Goal: Task Accomplishment & Management: Manage account settings

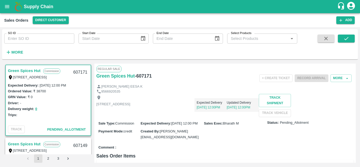
drag, startPoint x: 0, startPoint y: 0, endPoint x: 44, endPoint y: 38, distance: 58.5
click at [44, 38] on input "SO ID" at bounding box center [39, 38] width 70 height 10
paste input "606861"
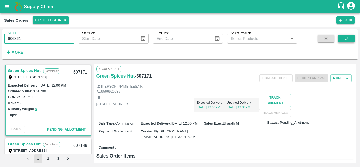
type input "606861"
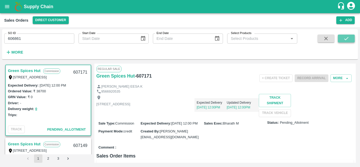
click at [346, 36] on icon "submit" at bounding box center [346, 39] width 6 height 6
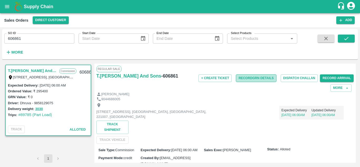
click at [250, 80] on button "Record GRN Details" at bounding box center [256, 78] width 40 height 8
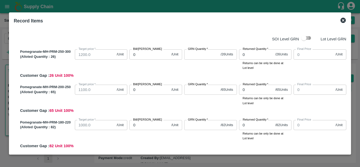
click at [304, 35] on input "checkbox" at bounding box center [304, 38] width 30 height 10
checkbox input "true"
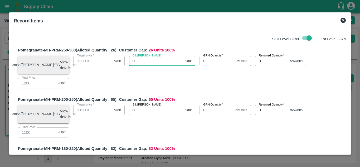
click at [152, 62] on input "0" at bounding box center [156, 61] width 54 height 10
type input "13"
type input "137"
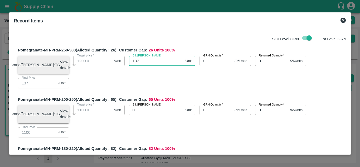
type input "1370"
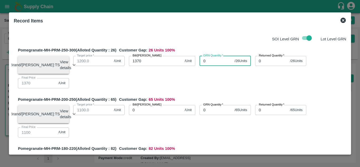
click at [209, 60] on input "0" at bounding box center [215, 61] width 33 height 10
type input "0"
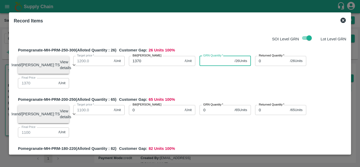
type input "0"
type input "26"
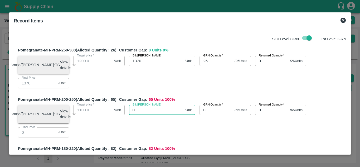
click at [140, 115] on input "0" at bounding box center [156, 110] width 54 height 10
type input "12"
type input "128"
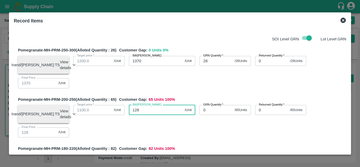
type input "1280"
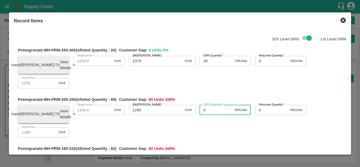
click at [214, 111] on input "0" at bounding box center [215, 110] width 33 height 10
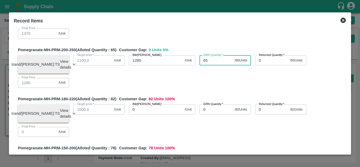
scroll to position [50, 0]
type input "65"
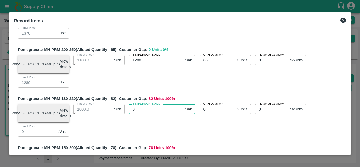
click at [149, 114] on input "0" at bounding box center [156, 109] width 54 height 10
type input "12"
type input "122"
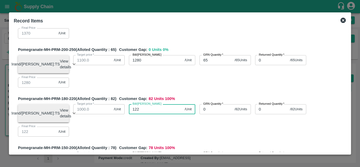
type input "1220"
click at [207, 111] on input "0" at bounding box center [215, 109] width 33 height 10
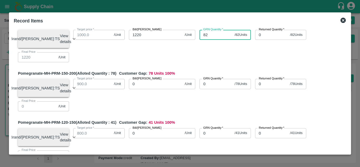
scroll to position [124, 0]
type input "82"
click at [144, 89] on input "0" at bounding box center [156, 83] width 54 height 10
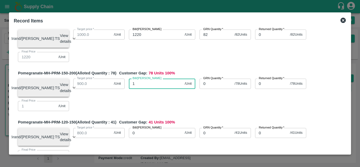
type input "11"
type input "115"
type input "1150"
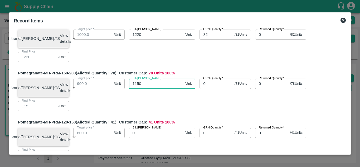
type input "1150"
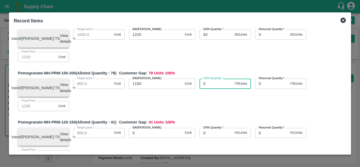
click at [208, 89] on input "0" at bounding box center [215, 83] width 33 height 10
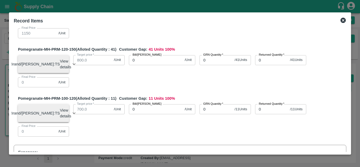
scroll to position [198, 0]
type input "78"
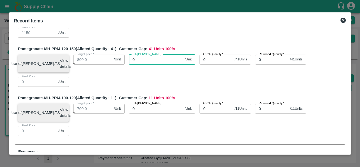
click at [138, 65] on input "0" at bounding box center [156, 60] width 54 height 10
type input "10"
type input "100"
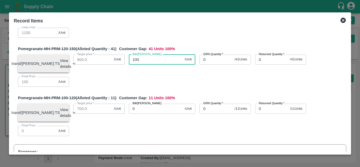
type input "1000"
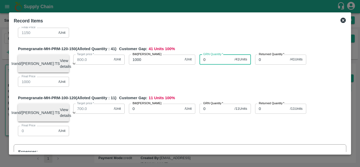
click at [207, 65] on input "0" at bounding box center [215, 60] width 33 height 10
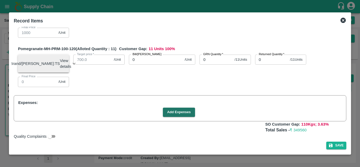
scroll to position [247, 0]
type input "41"
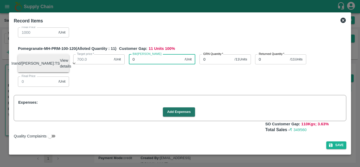
click at [139, 64] on input "0" at bounding box center [156, 59] width 54 height 10
type input "80"
type input "800"
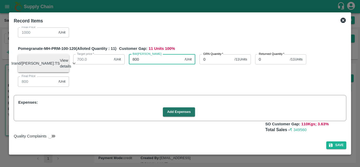
type input "800"
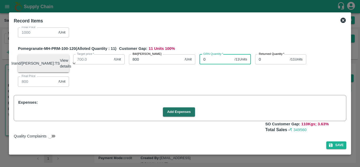
click at [209, 64] on input "0" at bounding box center [215, 59] width 33 height 10
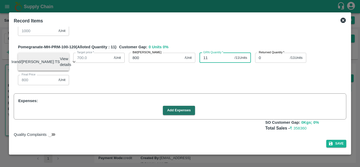
type input "11"
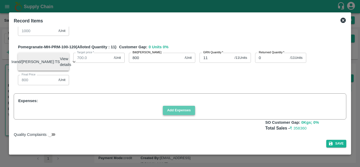
click at [169, 110] on button "Add Expenses" at bounding box center [179, 110] width 32 height 9
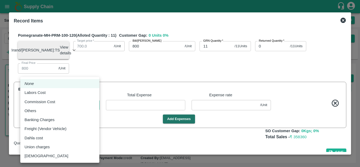
click at [88, 118] on body "Supply Chain Sales Orders Direct Customer Add SO ID 606861 SO ID Start Date Sta…" at bounding box center [180, 83] width 360 height 167
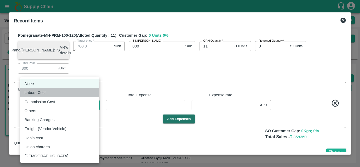
click at [52, 93] on div "Labors Cost" at bounding box center [59, 93] width 71 height 6
type input "Labors Cost"
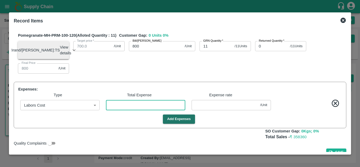
click at [144, 110] on input "number" at bounding box center [145, 105] width 79 height 10
type input "9"
type input "1369.9703"
type input "1279.9703"
type input "1219.9703"
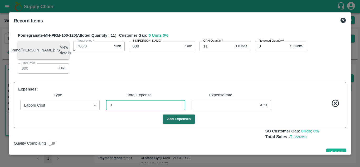
type input "1149.9703"
type input "999.9703"
type input "799.9703"
type input "0.0297"
type input "90"
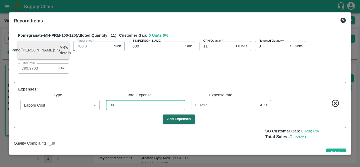
type input "1369.70297"
type input "1279.70297"
type input "1219.70297"
type input "1149.70297"
type input "999.70297"
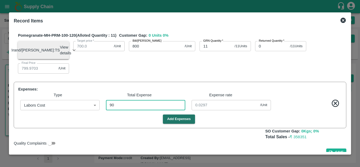
type input "799.70297"
type input "0.29703"
type input "909"
type input "1367"
type input "1277"
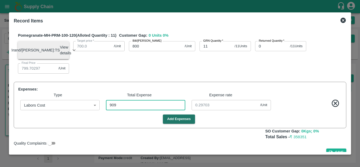
type input "1217"
type input "1147"
type input "997"
type input "797"
type input "3"
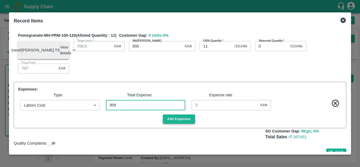
type input "909"
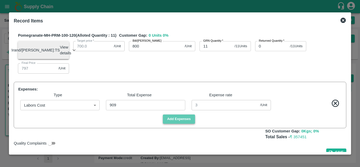
click at [174, 124] on button "Add Expenses" at bounding box center [179, 118] width 32 height 9
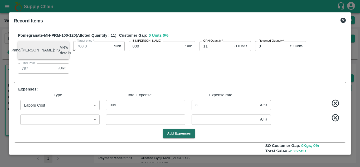
scroll to position [295, 0]
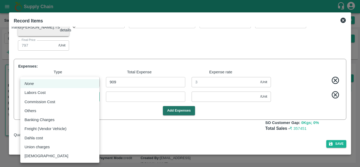
click at [83, 99] on body "Supply Chain Sales Orders Direct Customer Add SO ID 606861 SO ID Start Date Sta…" at bounding box center [180, 83] width 360 height 167
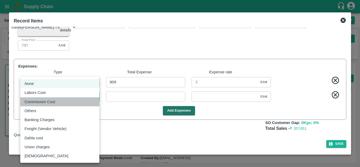
click at [73, 98] on li "Commission Cost" at bounding box center [59, 101] width 79 height 9
type input "Commission Cost"
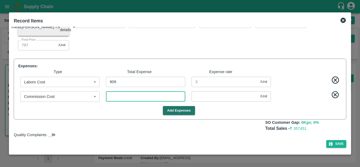
click at [124, 97] on input "number" at bounding box center [145, 96] width 79 height 10
type input "1"
type input "1366.9967"
type input "1276.9967"
type input "1216.9967"
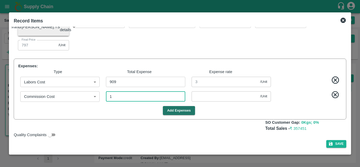
type input "1146.9967"
type input "996.9967"
type input "796.9967"
type input "0.0033"
type input "14"
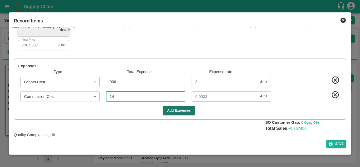
type input "1366.9538"
type input "1276.9538"
type input "1216.9538"
type input "1146.9538"
type input "996.9538"
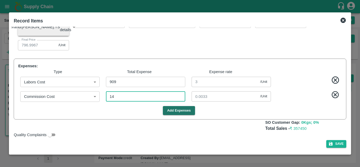
type input "796.9538"
type input "0.0462"
type input "143"
type input "1366.52805"
type input "1276.52805"
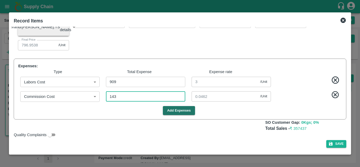
type input "1216.52805"
type input "1146.52805"
type input "996.52805"
type input "796.52805"
type input "0.47195"
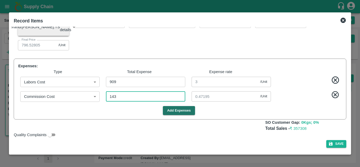
type input "1433"
type input "1362.27063"
type input "1272.27063"
type input "1212.27063"
type input "1142.27063"
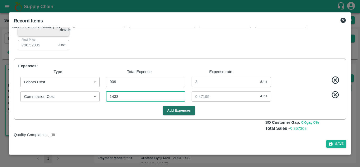
type input "992.27063"
type input "792.27063"
type input "4.72937"
type input "14334"
type input "1319.69307"
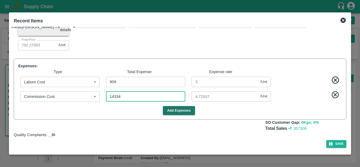
type input "1229.69307"
type input "1169.69307"
type input "1099.69307"
type input "949.69307"
type input "749.69307"
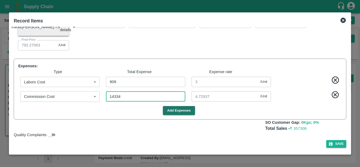
type input "47.30693"
type input "14334"
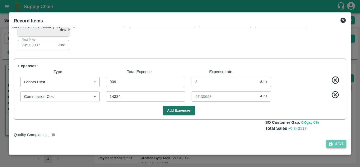
click at [343, 142] on button "Save" at bounding box center [336, 144] width 20 height 8
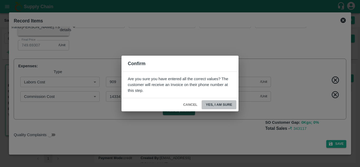
click at [223, 105] on button "Yes, I am sure" at bounding box center [218, 104] width 35 height 9
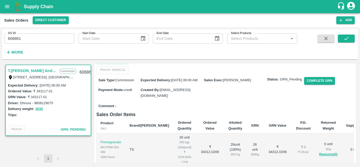
scroll to position [0, 0]
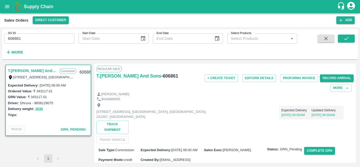
click at [168, 75] on h6 "- 606861" at bounding box center [169, 75] width 17 height 7
copy h6 "606861"
click at [48, 38] on input "606861" at bounding box center [39, 38] width 70 height 10
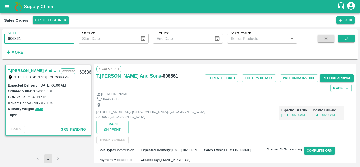
paste input "text"
type input "606890"
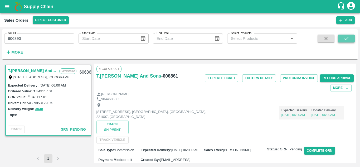
click at [342, 40] on button "submit" at bounding box center [346, 39] width 17 height 8
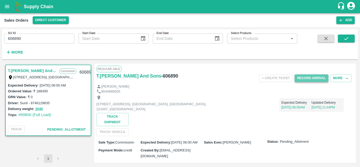
click at [313, 81] on button "Record Arrival" at bounding box center [311, 78] width 34 height 8
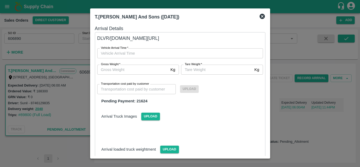
type input "DD/MM/YYYY hh:mm aa"
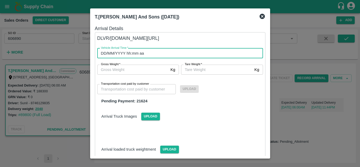
click at [160, 52] on input "DD/MM/YYYY hh:mm aa" at bounding box center [178, 53] width 162 height 10
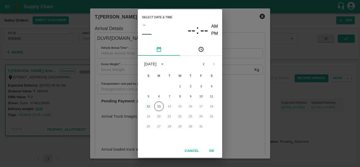
click at [148, 104] on button "12" at bounding box center [148, 105] width 9 height 9
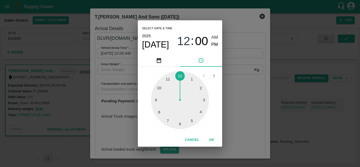
click at [181, 123] on div at bounding box center [180, 100] width 58 height 58
type input "12/10/2025 06:00 AM"
click at [217, 37] on span "AM" at bounding box center [214, 37] width 7 height 7
click at [209, 137] on button "OK" at bounding box center [211, 139] width 17 height 9
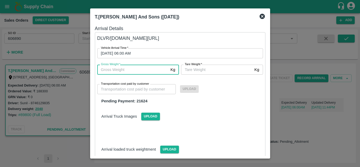
click at [130, 71] on input "Gross Weight   *" at bounding box center [132, 70] width 71 height 10
type input "2040"
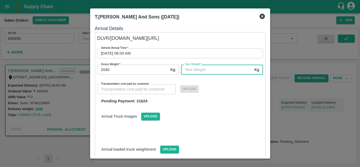
click at [193, 73] on input "Tare Weight   *" at bounding box center [216, 70] width 71 height 10
type input "2040"
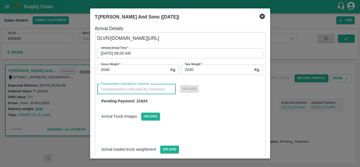
click at [143, 89] on input "Transportation cost paid by customer" at bounding box center [136, 89] width 79 height 10
type input "21624"
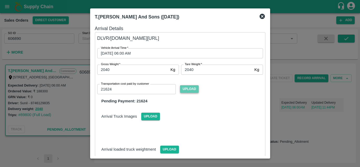
click at [184, 88] on span "Upload" at bounding box center [189, 89] width 19 height 8
click at [0, 0] on input "Upload" at bounding box center [0, 0] width 0 height 0
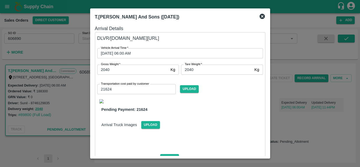
click at [100, 101] on img at bounding box center [101, 101] width 4 height 4
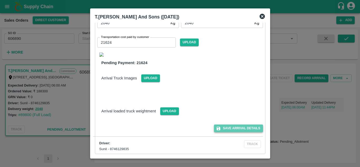
click at [228, 129] on button "Save Arrival Details" at bounding box center [238, 128] width 49 height 8
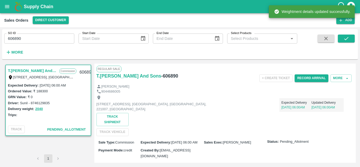
click at [165, 77] on h6 "- 606890" at bounding box center [169, 75] width 17 height 7
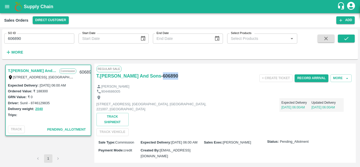
click at [165, 77] on h6 "- 606890" at bounding box center [169, 75] width 17 height 7
copy h6 "606890"
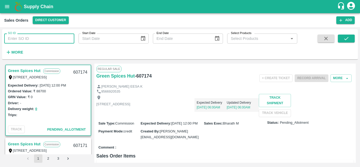
click at [62, 38] on input "SO ID" at bounding box center [39, 38] width 70 height 10
paste input "606890"
type input "606890"
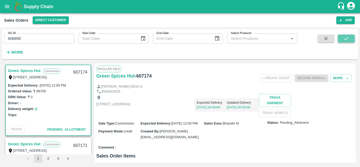
click at [345, 38] on icon "submit" at bounding box center [346, 39] width 6 height 6
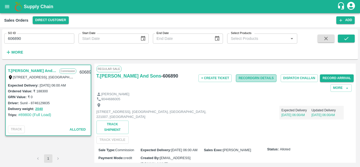
click at [253, 78] on button "Record GRN Details" at bounding box center [256, 78] width 40 height 8
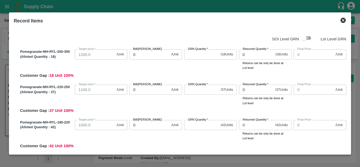
click at [300, 43] on input "checkbox" at bounding box center [304, 38] width 30 height 10
checkbox input "true"
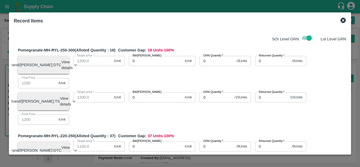
click at [73, 65] on icon at bounding box center [76, 65] width 6 height 6
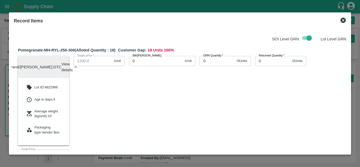
click at [63, 65] on div "Brand/[PERSON_NAME]: DTC View details" at bounding box center [43, 67] width 51 height 22
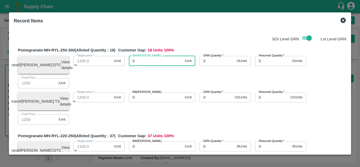
click at [144, 62] on input "0" at bounding box center [156, 61] width 54 height 10
type input "13"
type input "137"
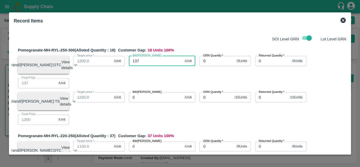
type input "1375"
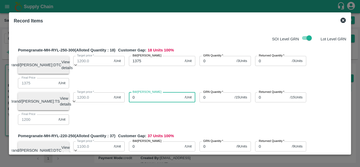
click at [140, 102] on input "0" at bounding box center [156, 97] width 54 height 10
type input "115"
type input "1150"
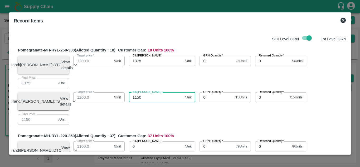
type input "1150"
click at [216, 99] on input "0" at bounding box center [215, 97] width 33 height 10
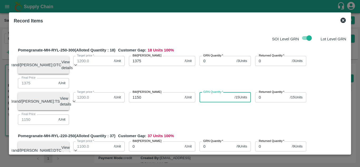
type input "0"
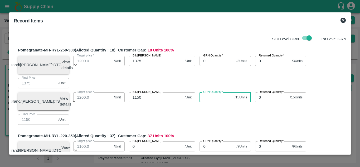
type input "0"
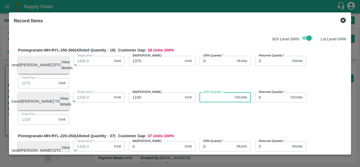
type input "0"
type input "3"
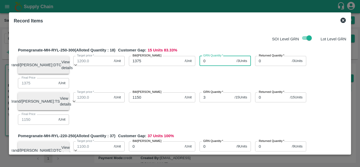
click at [208, 60] on input "0" at bounding box center [216, 61] width 35 height 10
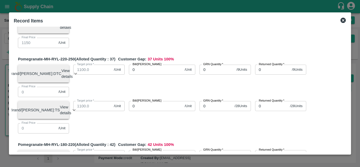
scroll to position [77, 0]
type input "15"
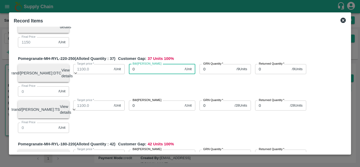
click at [138, 71] on input "0" at bounding box center [156, 69] width 54 height 10
type input "12"
type input "127"
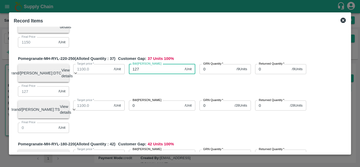
type input "1270"
click at [149, 110] on input "0" at bounding box center [156, 105] width 54 height 10
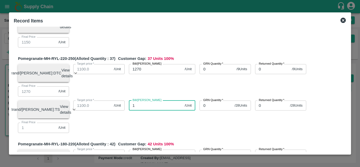
type input "10"
type input "1000"
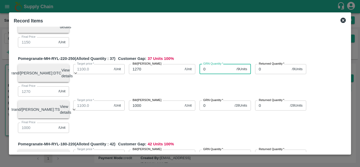
click at [218, 72] on input "0" at bounding box center [216, 69] width 35 height 10
type input "28"
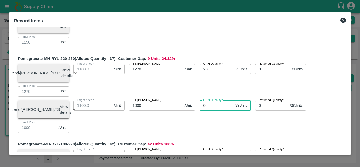
click at [206, 110] on input "0" at bounding box center [215, 105] width 33 height 10
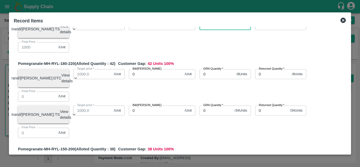
scroll to position [161, 0]
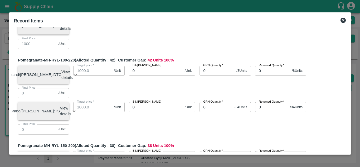
type input "9"
click at [144, 76] on input "0" at bounding box center [156, 71] width 54 height 10
type input "123"
type input "1230"
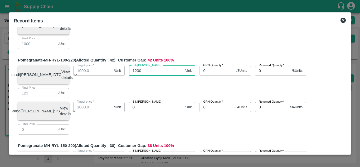
type input "1230"
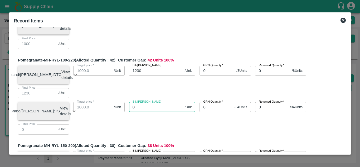
click at [141, 112] on input "0" at bounding box center [156, 107] width 54 height 10
type input "10"
type input "1000"
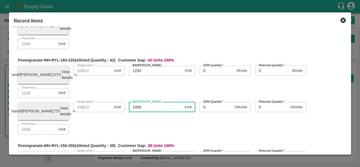
type input "1000"
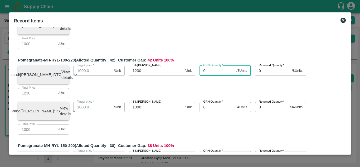
click at [211, 76] on input "0" at bounding box center [216, 71] width 35 height 10
type input "34"
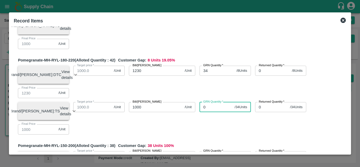
click at [209, 112] on input "0" at bounding box center [215, 107] width 33 height 10
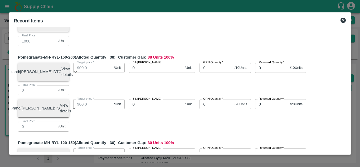
scroll to position [251, 0]
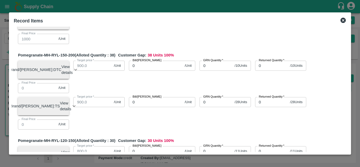
type input "8"
click at [138, 71] on input "0" at bounding box center [156, 66] width 54 height 10
type input "1200"
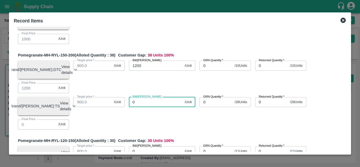
click at [131, 107] on input "0" at bounding box center [156, 102] width 54 height 10
type input "10"
type input "100"
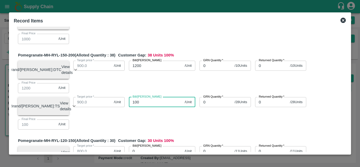
type input "1000"
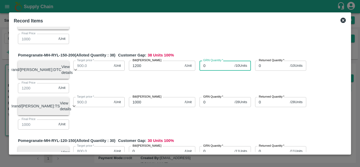
click at [214, 71] on input "0" at bounding box center [215, 66] width 33 height 10
type input "28"
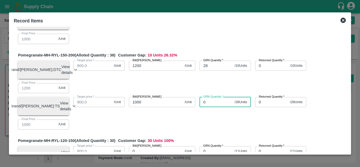
click at [201, 107] on input "0" at bounding box center [215, 102] width 33 height 10
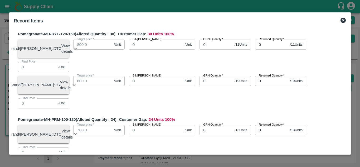
scroll to position [358, 0]
type input "10"
click at [140, 49] on input "0" at bounding box center [156, 44] width 54 height 10
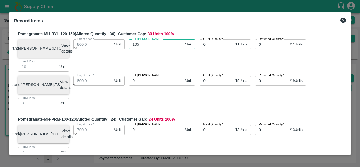
type input "1050"
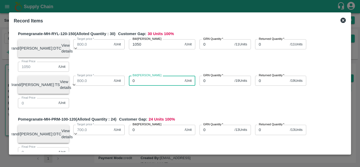
click at [135, 86] on input "0" at bounding box center [156, 81] width 54 height 10
type input "900"
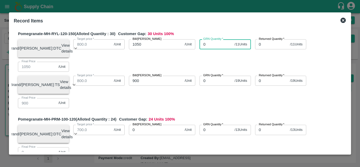
click at [210, 49] on input "0" at bounding box center [215, 44] width 33 height 10
type input "19"
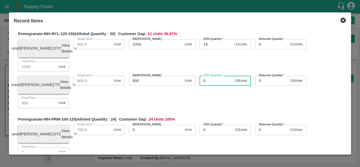
click at [205, 86] on input "0" at bounding box center [215, 81] width 33 height 10
type input "11"
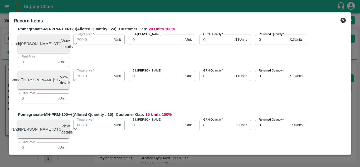
scroll to position [448, 0]
click at [199, 44] on input "0" at bounding box center [215, 39] width 33 height 10
type input "800"
click at [201, 81] on input "0" at bounding box center [215, 76] width 33 height 10
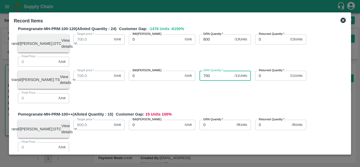
type input "700"
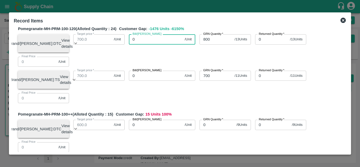
click at [147, 44] on input "0" at bounding box center [156, 39] width 54 height 10
type input "11"
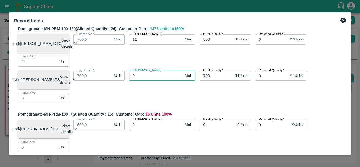
click at [136, 81] on input "0" at bounding box center [156, 76] width 54 height 10
type input "13"
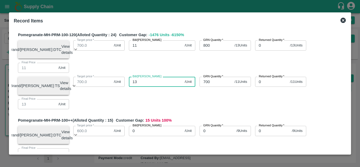
scroll to position [443, 0]
type input "13"
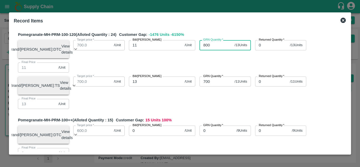
click at [203, 50] on input "800" at bounding box center [215, 45] width 33 height 10
type input "700"
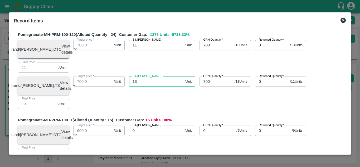
click at [141, 86] on input "13" at bounding box center [156, 81] width 54 height 10
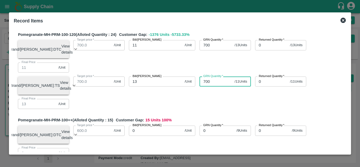
click at [203, 86] on input "700" at bounding box center [215, 81] width 33 height 10
type input "800"
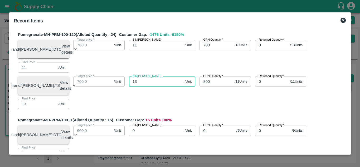
click at [152, 86] on input "13" at bounding box center [156, 81] width 54 height 10
type input "1"
type input "11"
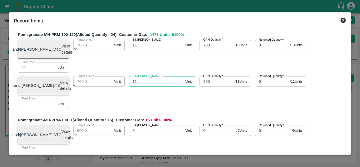
type input "11"
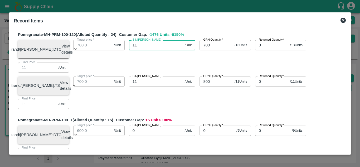
click at [138, 50] on input "11" at bounding box center [156, 45] width 54 height 10
type input "1"
type input "13"
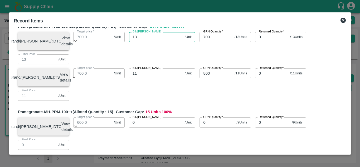
scroll to position [451, 0]
click at [143, 42] on input "13" at bounding box center [156, 37] width 54 height 10
type input "1"
type input "700"
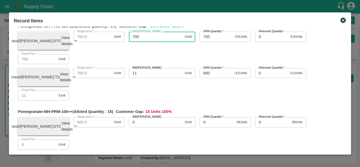
type input "700"
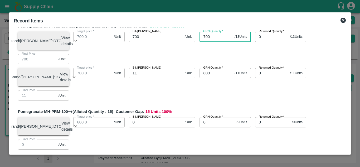
click at [210, 42] on input "700" at bounding box center [215, 37] width 33 height 10
type input "7"
type input "13"
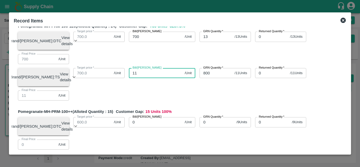
click at [149, 78] on input "11" at bounding box center [156, 73] width 54 height 10
type input "1"
type input "800"
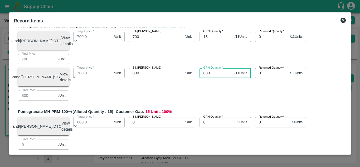
click at [211, 78] on input "800" at bounding box center [215, 73] width 33 height 10
type input "8"
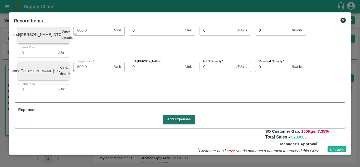
scroll to position [543, 0]
type input "11"
click at [136, 71] on input "0" at bounding box center [156, 66] width 54 height 10
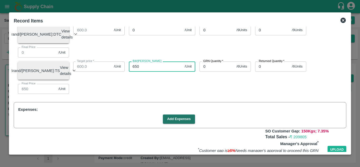
click at [133, 71] on input "650" at bounding box center [156, 66] width 54 height 10
type input "50"
type input "750"
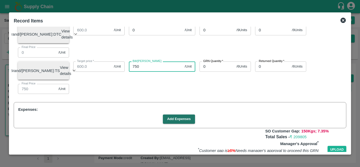
type input "750"
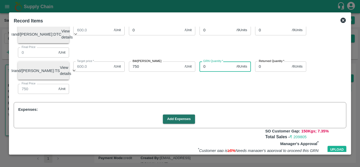
click at [210, 71] on input "0" at bounding box center [216, 66] width 35 height 10
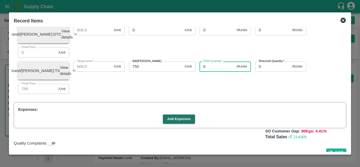
type input "6"
click at [153, 35] on input "0" at bounding box center [156, 30] width 54 height 10
type input "650"
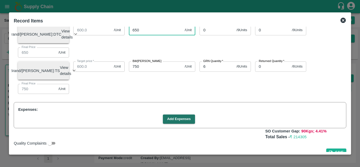
type input "650"
click at [215, 35] on input "0" at bounding box center [216, 30] width 35 height 10
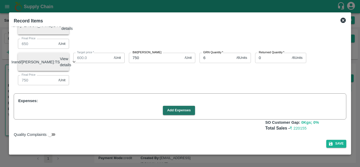
type input "9"
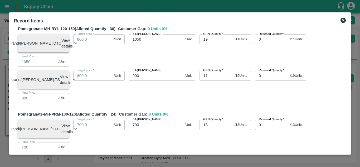
scroll to position [362, 0]
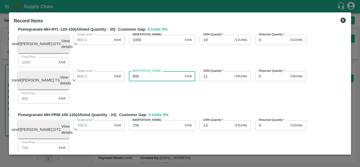
click at [157, 81] on input "900" at bounding box center [156, 76] width 54 height 10
type input "9"
type input "1050"
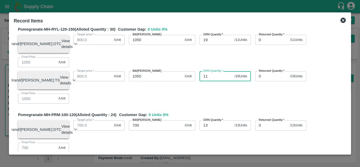
click at [206, 81] on input "11" at bounding box center [215, 76] width 33 height 10
type input "19"
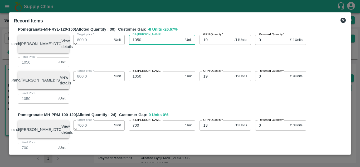
click at [162, 45] on input "1050" at bounding box center [156, 40] width 54 height 10
type input "1"
type input "900"
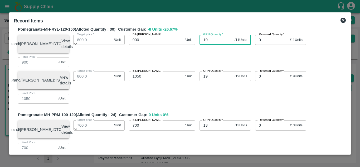
click at [206, 45] on input "19" at bounding box center [215, 40] width 33 height 10
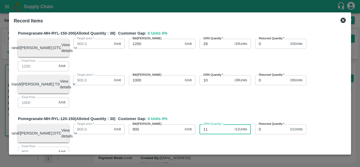
scroll to position [273, 0]
type input "11"
click at [158, 85] on input "1000" at bounding box center [156, 80] width 54 height 10
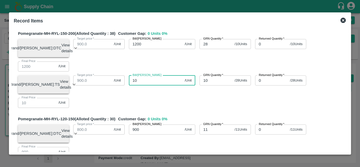
type input "1"
type input "1200"
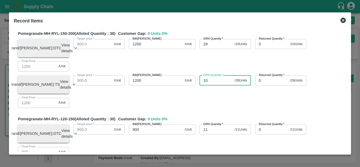
click at [213, 85] on input "10" at bounding box center [215, 80] width 33 height 10
type input "1"
type input "28"
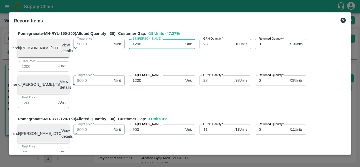
click at [146, 49] on input "1200" at bounding box center [156, 44] width 54 height 10
type input "12"
type input "1"
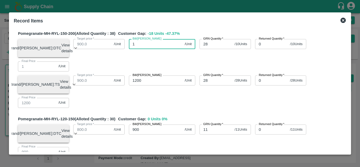
type input "10"
type input "100"
type input "1000"
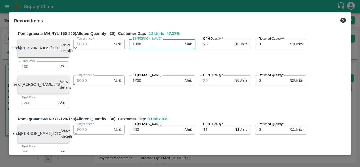
type input "1000"
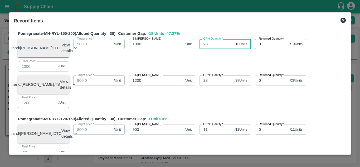
click at [214, 49] on input "28" at bounding box center [215, 44] width 33 height 10
type input "2"
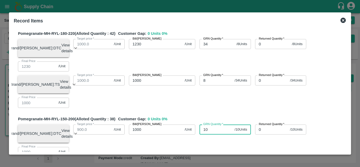
scroll to position [187, 0]
type input "10"
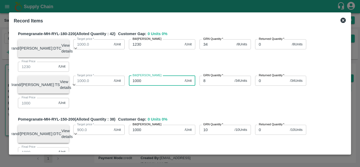
click at [148, 86] on input "1000" at bounding box center [156, 81] width 54 height 10
type input "1"
type input "123"
type input "1230"
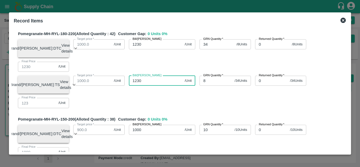
type input "1230"
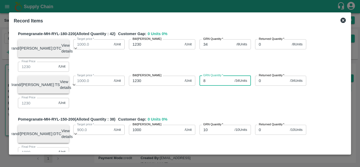
click at [214, 86] on input "8" at bounding box center [215, 81] width 33 height 10
type input "34"
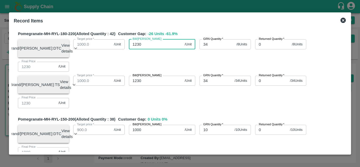
click at [155, 49] on input "1230" at bounding box center [156, 44] width 54 height 10
type input "1"
type input "1000"
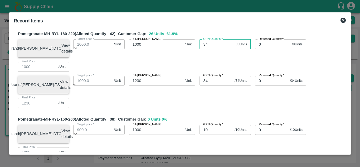
click at [207, 49] on input "34" at bounding box center [216, 44] width 35 height 10
type input "3"
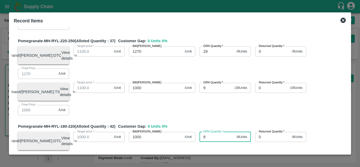
scroll to position [95, 0]
type input "8"
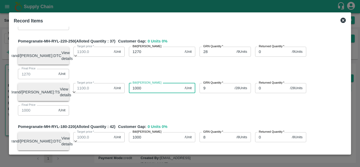
click at [152, 93] on input "1000" at bounding box center [156, 88] width 54 height 10
type input "1"
type input "127"
type input "1270"
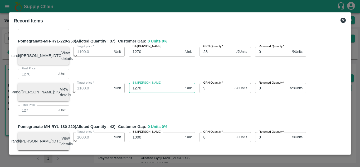
type input "1270"
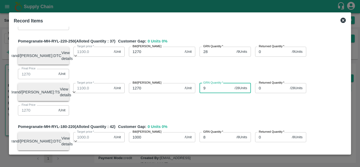
click at [208, 93] on input "9" at bounding box center [215, 88] width 33 height 10
type input "28"
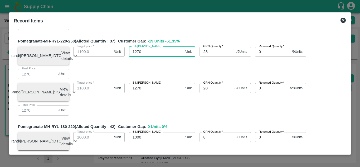
click at [150, 57] on input "1270" at bounding box center [156, 52] width 54 height 10
type input "1"
type input "10"
type input "1000"
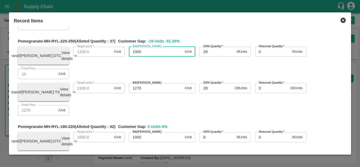
type input "1000"
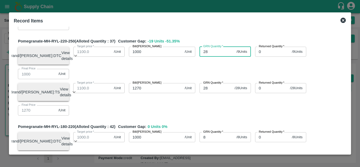
click at [218, 53] on input "28" at bounding box center [216, 52] width 35 height 10
type input "2"
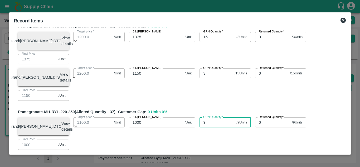
scroll to position [0, 0]
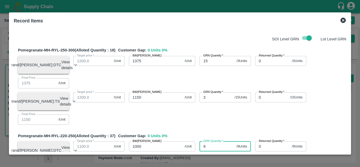
type input "9"
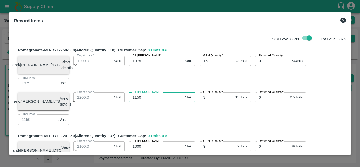
click at [142, 102] on input "1150" at bounding box center [156, 97] width 54 height 10
type input "1"
type input "13"
type input "137"
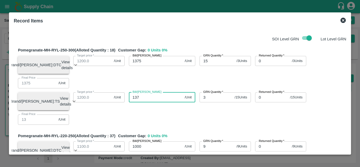
type input "137"
type input "1375"
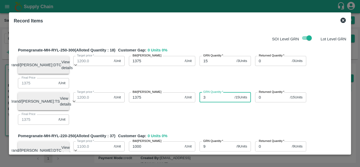
click at [215, 98] on input "3" at bounding box center [215, 97] width 33 height 10
type input "15"
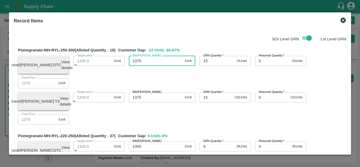
click at [154, 61] on input "1375" at bounding box center [156, 61] width 54 height 10
type input "1"
type input "115"
type input "1150"
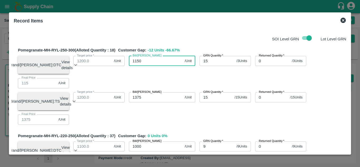
type input "1150"
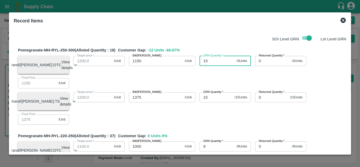
click at [216, 60] on input "15" at bounding box center [216, 61] width 35 height 10
type input "1"
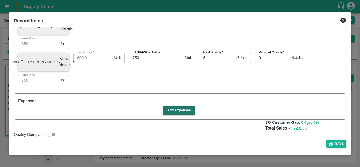
scroll to position [579, 0]
type input "3"
click at [167, 113] on button "Add Expenses" at bounding box center [179, 110] width 32 height 9
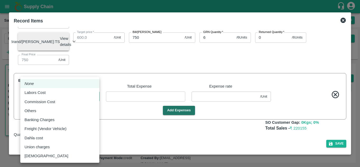
click at [84, 115] on body "Supply Chain Sales Orders Direct Customer Add SO ID 606890 SO ID Start Date Sta…" at bounding box center [180, 83] width 360 height 167
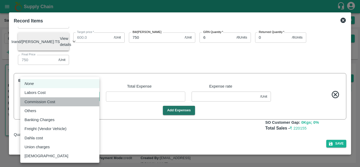
click at [73, 98] on li "Commission Cost" at bounding box center [59, 101] width 79 height 9
type input "Commission Cost"
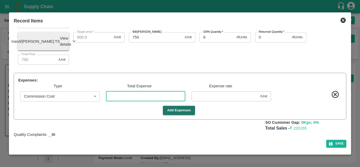
click at [122, 101] on input "number" at bounding box center [145, 96] width 79 height 10
type input "8"
type input "999.56863"
type input "699.56863"
type input "799.56863"
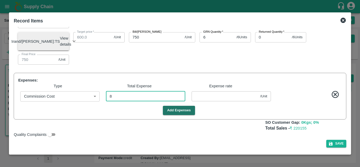
type input "749.56863"
type input "649.56863"
type input "1049.56863"
type input "899.56863"
type input "1199.56863"
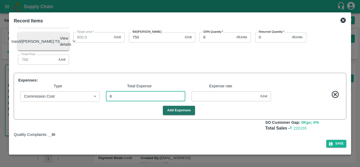
type input "1229.56863"
type input "999.56863"
type input "1269.56863"
type input "999.56863"
type input "1374.56863"
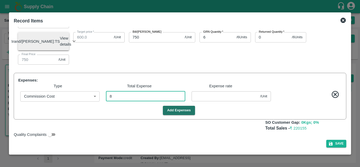
type input "1149.56863"
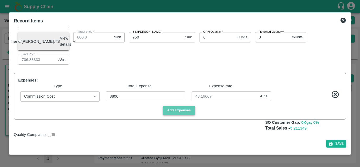
click at [165, 115] on button "Add Expenses" at bounding box center [179, 110] width 32 height 9
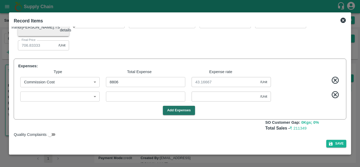
scroll to position [608, 0]
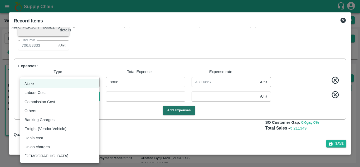
click at [81, 103] on body "Supply Chain Sales Orders Direct Customer Add SO ID 606890 SO ID Start Date Sta…" at bounding box center [180, 83] width 360 height 167
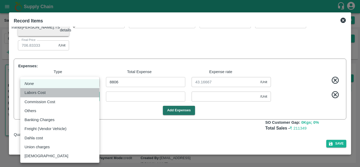
click at [59, 91] on div "Labors Cost" at bounding box center [59, 93] width 71 height 6
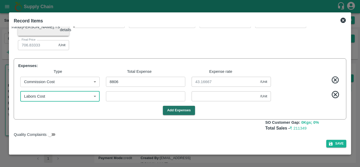
click at [130, 101] on input "number" at bounding box center [145, 96] width 79 height 10
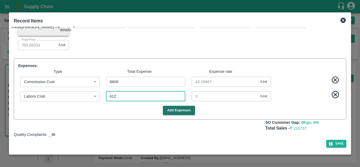
scroll to position [614, 0]
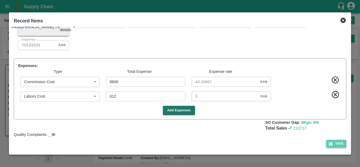
click at [332, 142] on button "Save" at bounding box center [336, 144] width 20 height 8
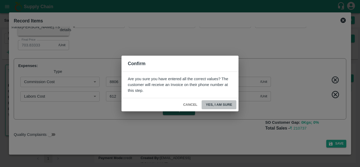
click at [225, 104] on button "Yes, I am sure" at bounding box center [218, 104] width 35 height 9
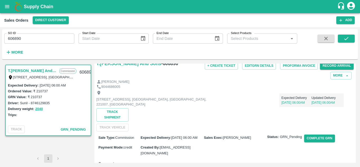
scroll to position [0, 0]
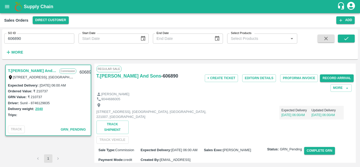
click at [164, 77] on h6 "- 606890" at bounding box center [169, 75] width 17 height 7
copy h6 "606890"
click at [237, 95] on div "[PERSON_NAME]" at bounding box center [224, 94] width 257 height 5
click at [11, 8] on button "open drawer" at bounding box center [7, 7] width 12 height 12
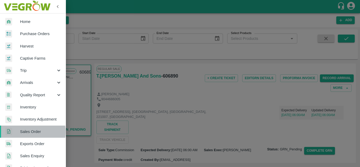
click at [29, 132] on span "Sales Order" at bounding box center [41, 132] width 42 height 6
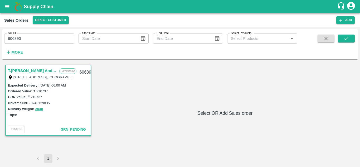
click at [1, 4] on div "Supply Chain" at bounding box center [180, 6] width 360 height 13
click at [2, 5] on button "open drawer" at bounding box center [7, 7] width 12 height 12
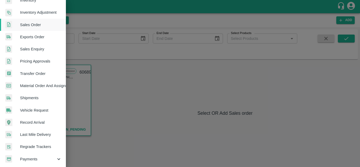
scroll to position [133, 0]
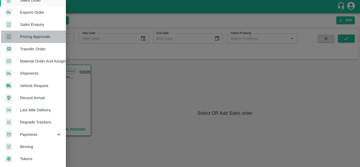
click at [43, 34] on span "Pricing Approvals" at bounding box center [41, 37] width 42 height 6
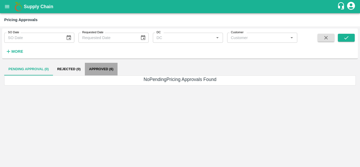
click at [95, 70] on button "Approved (6)" at bounding box center [101, 69] width 33 height 13
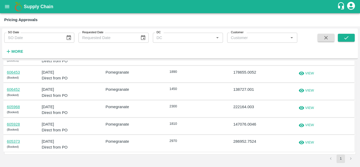
scroll to position [0, 0]
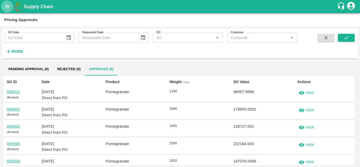
click at [9, 8] on icon "open drawer" at bounding box center [7, 7] width 6 height 6
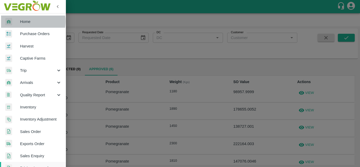
click at [28, 21] on span "Home" at bounding box center [41, 22] width 42 height 6
